Goal: Task Accomplishment & Management: Use online tool/utility

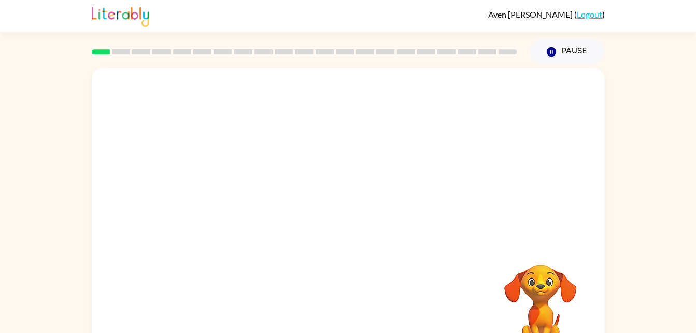
scroll to position [32, 0]
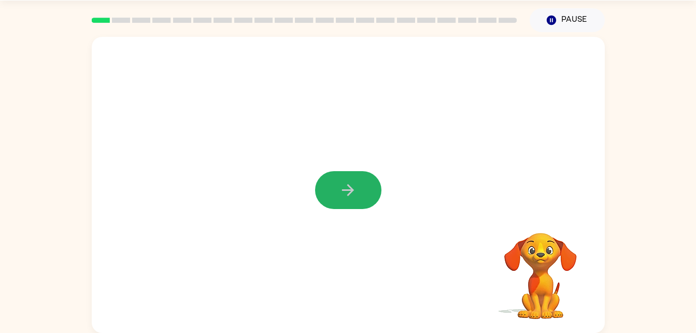
click at [357, 178] on button "button" at bounding box center [348, 190] width 66 height 38
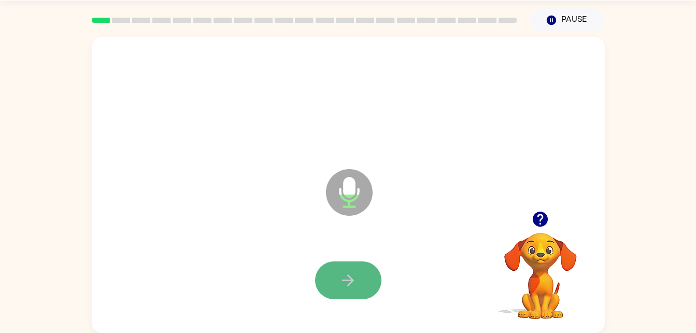
click at [342, 277] on icon "button" at bounding box center [348, 280] width 18 height 18
click at [361, 284] on button "button" at bounding box center [348, 280] width 66 height 38
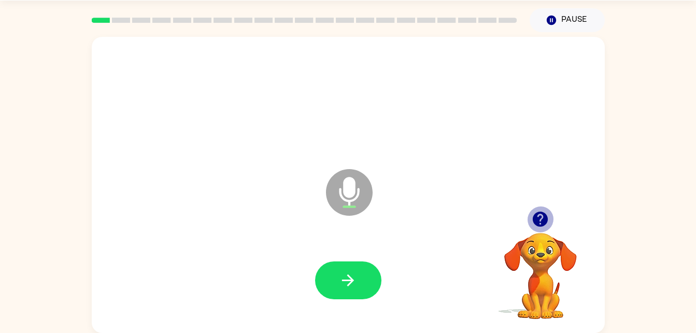
click at [542, 213] on icon "button" at bounding box center [540, 218] width 15 height 15
click at [349, 275] on icon "button" at bounding box center [348, 280] width 18 height 18
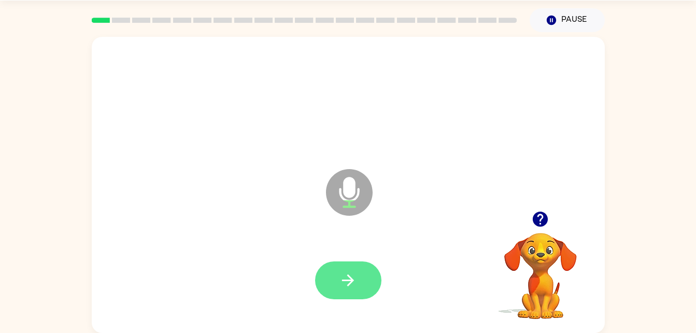
click at [345, 278] on icon "button" at bounding box center [348, 280] width 18 height 18
click at [343, 265] on button "button" at bounding box center [348, 280] width 66 height 38
click at [344, 289] on button "button" at bounding box center [348, 280] width 66 height 38
click at [347, 269] on button "button" at bounding box center [348, 280] width 66 height 38
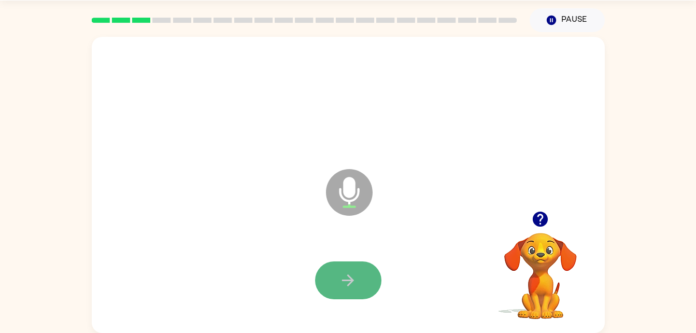
click at [358, 278] on button "button" at bounding box center [348, 280] width 66 height 38
click at [348, 274] on icon "button" at bounding box center [348, 280] width 18 height 18
click at [348, 269] on button "button" at bounding box center [348, 280] width 66 height 38
click at [341, 282] on icon "button" at bounding box center [348, 280] width 18 height 18
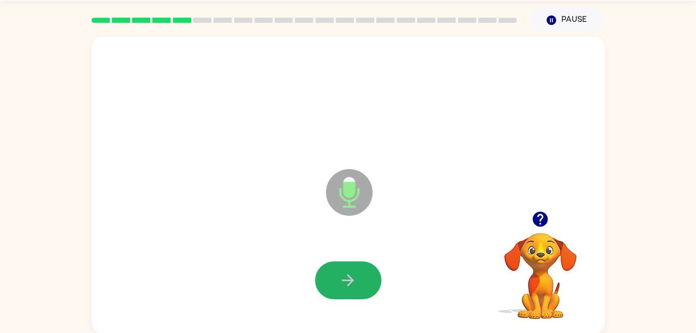
click at [341, 282] on icon "button" at bounding box center [348, 280] width 18 height 18
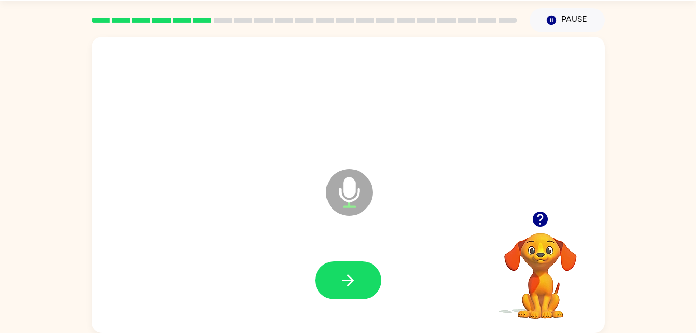
drag, startPoint x: 341, startPoint y: 282, endPoint x: 258, endPoint y: 284, distance: 83.5
click at [258, 284] on div at bounding box center [348, 280] width 492 height 85
click at [353, 277] on icon "button" at bounding box center [348, 280] width 18 height 18
drag, startPoint x: 348, startPoint y: 274, endPoint x: 334, endPoint y: 276, distance: 13.6
click at [334, 276] on button "button" at bounding box center [348, 280] width 66 height 38
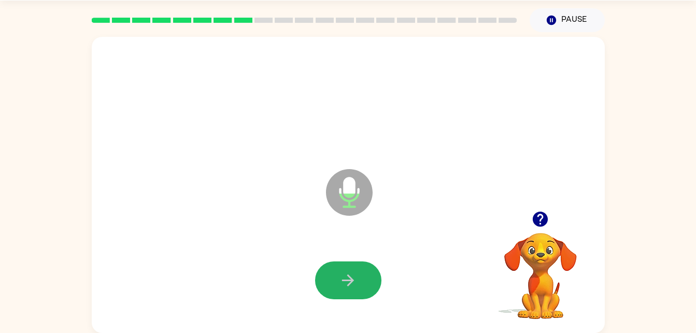
click at [353, 268] on button "button" at bounding box center [348, 280] width 66 height 38
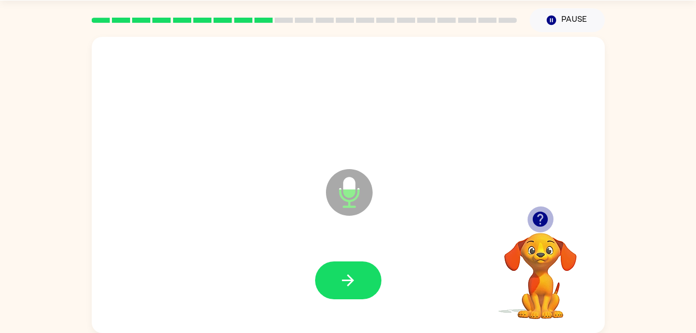
click at [540, 219] on icon "button" at bounding box center [540, 218] width 15 height 15
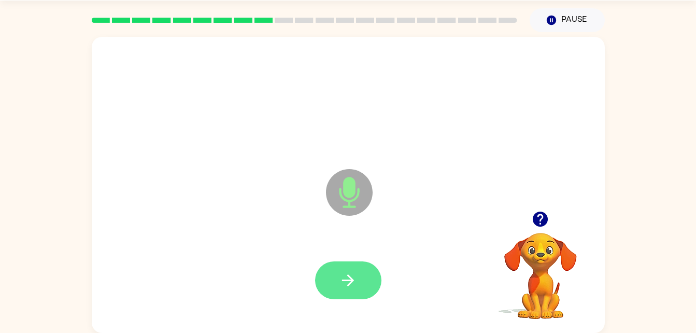
click at [344, 272] on icon "button" at bounding box center [348, 280] width 18 height 18
click at [350, 274] on icon "button" at bounding box center [348, 280] width 18 height 18
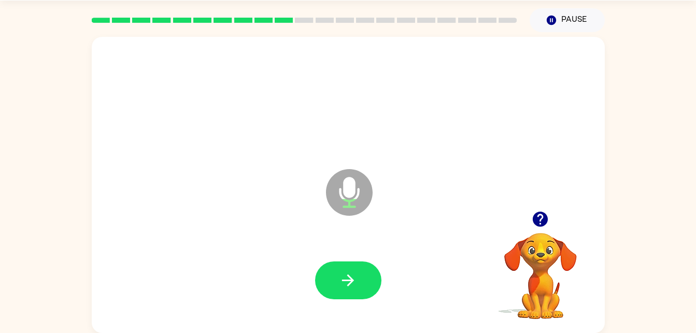
click at [539, 230] on button "button" at bounding box center [540, 219] width 26 height 26
click at [352, 270] on button "button" at bounding box center [348, 280] width 66 height 38
click at [353, 271] on icon "button" at bounding box center [348, 280] width 18 height 18
click at [344, 274] on icon "button" at bounding box center [348, 280] width 18 height 18
click at [552, 221] on button "button" at bounding box center [540, 219] width 26 height 26
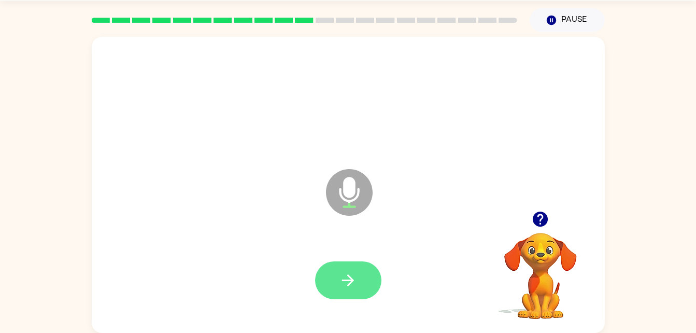
click at [357, 268] on button "button" at bounding box center [348, 280] width 66 height 38
click at [345, 275] on icon "button" at bounding box center [348, 280] width 18 height 18
drag, startPoint x: 347, startPoint y: 274, endPoint x: 336, endPoint y: 278, distance: 11.2
click at [336, 278] on button "button" at bounding box center [348, 280] width 66 height 38
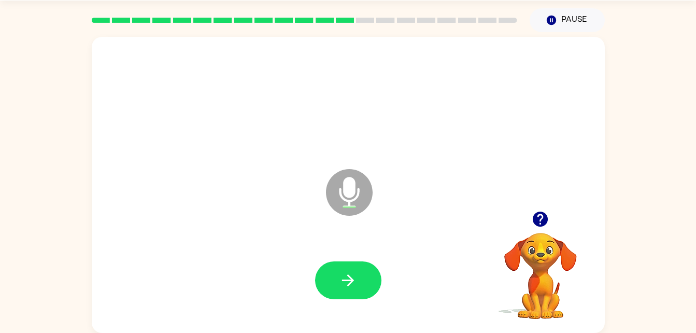
drag, startPoint x: 346, startPoint y: 275, endPoint x: 323, endPoint y: 275, distance: 22.8
click at [323, 275] on button "button" at bounding box center [348, 280] width 66 height 38
drag, startPoint x: 345, startPoint y: 273, endPoint x: 337, endPoint y: 276, distance: 8.2
click at [337, 276] on button "button" at bounding box center [348, 280] width 66 height 38
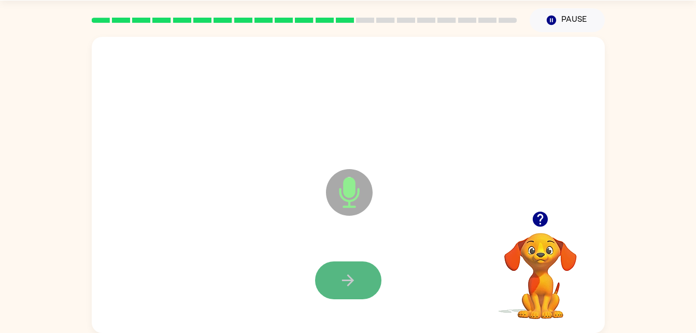
click at [348, 274] on icon "button" at bounding box center [348, 280] width 18 height 18
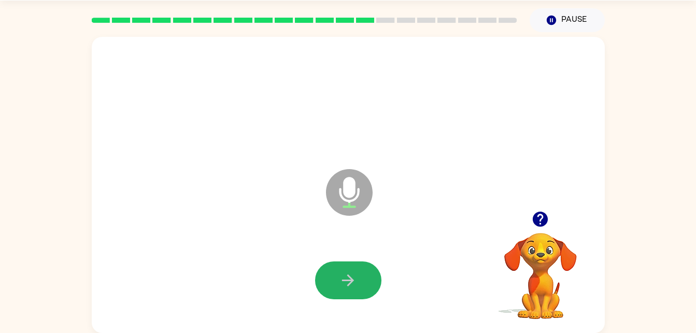
click at [346, 275] on icon "button" at bounding box center [348, 280] width 18 height 18
drag, startPoint x: 346, startPoint y: 275, endPoint x: 338, endPoint y: 275, distance: 7.8
click at [338, 275] on button "button" at bounding box center [348, 280] width 66 height 38
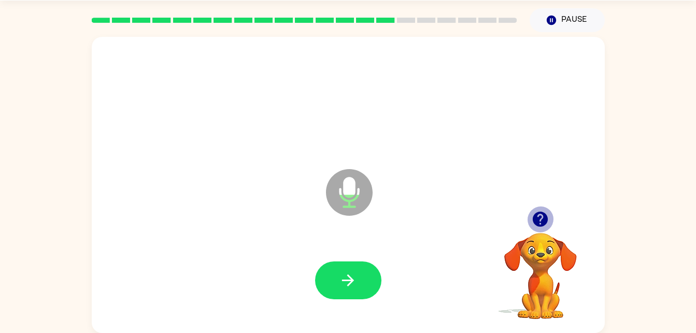
click at [535, 211] on icon "button" at bounding box center [540, 219] width 18 height 18
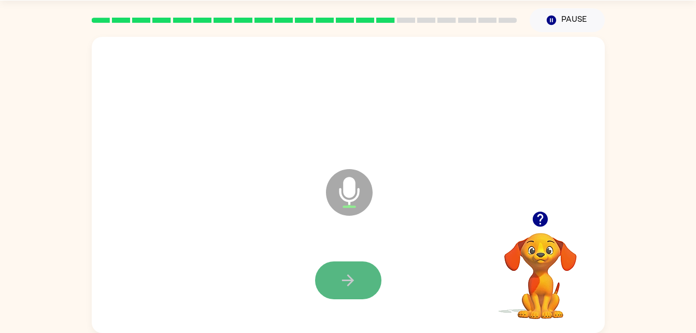
click at [343, 276] on icon "button" at bounding box center [348, 280] width 18 height 18
click at [347, 276] on icon "button" at bounding box center [348, 280] width 18 height 18
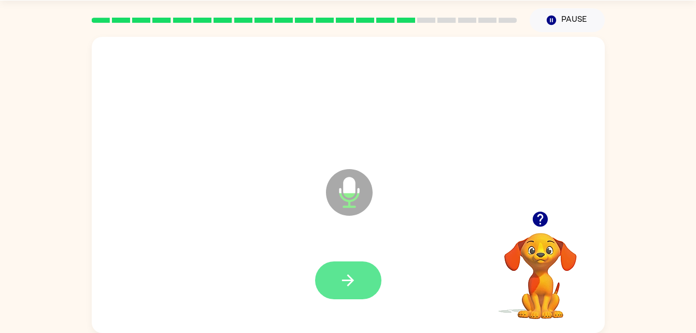
click at [343, 278] on icon "button" at bounding box center [348, 280] width 18 height 18
click at [345, 272] on icon "button" at bounding box center [348, 280] width 18 height 18
drag, startPoint x: 345, startPoint y: 272, endPoint x: 334, endPoint y: 276, distance: 12.0
click at [334, 276] on button "button" at bounding box center [348, 280] width 66 height 38
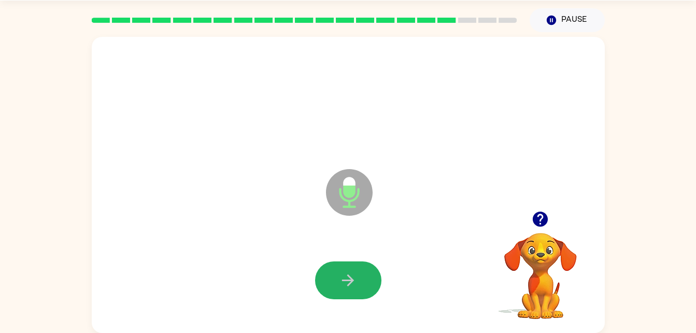
click at [346, 276] on icon "button" at bounding box center [348, 280] width 18 height 18
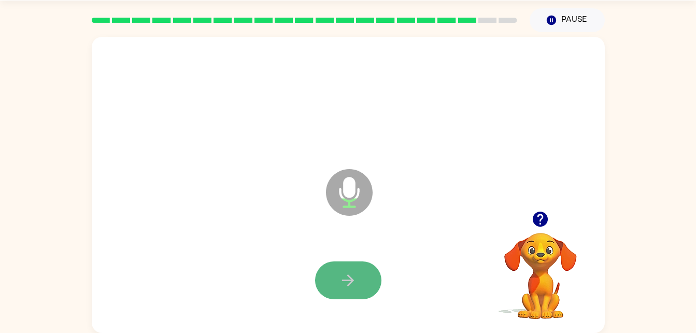
drag, startPoint x: 346, startPoint y: 276, endPoint x: 328, endPoint y: 282, distance: 19.8
click at [328, 282] on button "button" at bounding box center [348, 280] width 66 height 38
click at [345, 265] on button "button" at bounding box center [348, 280] width 66 height 38
drag, startPoint x: 347, startPoint y: 275, endPoint x: 531, endPoint y: 212, distance: 194.0
click at [531, 212] on div "Microphone The Microphone is here when it is your turn to talk Your browser mus…" at bounding box center [348, 185] width 513 height 296
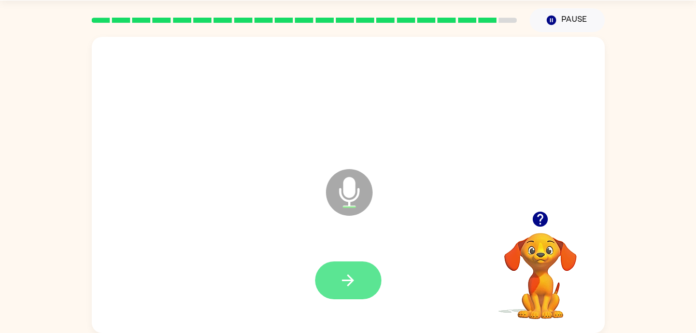
click at [370, 284] on button "button" at bounding box center [348, 280] width 66 height 38
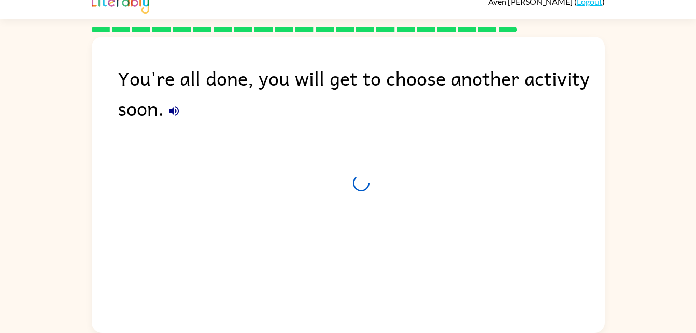
scroll to position [13, 0]
